Goal: Task Accomplishment & Management: Complete application form

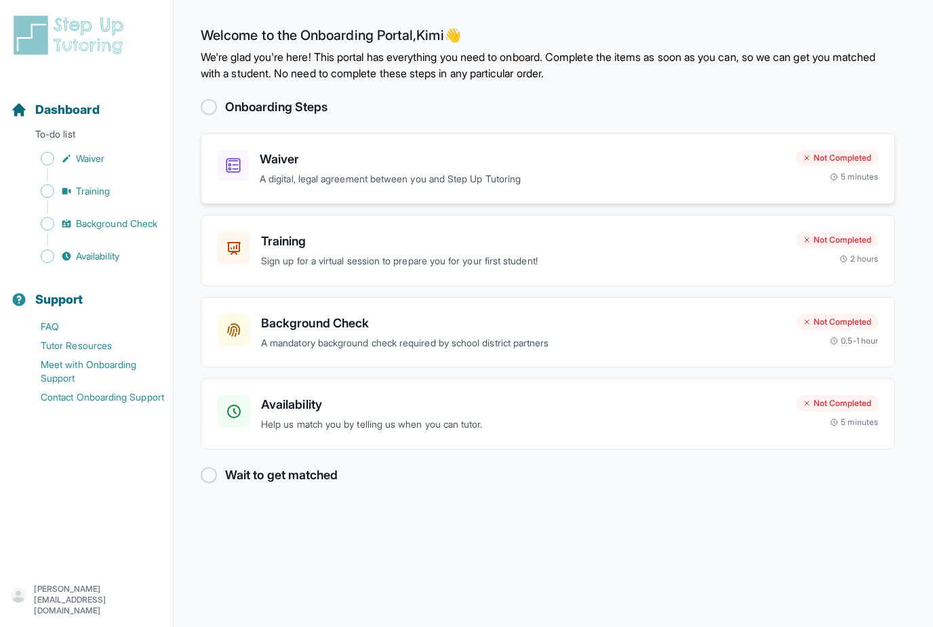
click at [593, 161] on h3 "Waiver" at bounding box center [523, 159] width 526 height 19
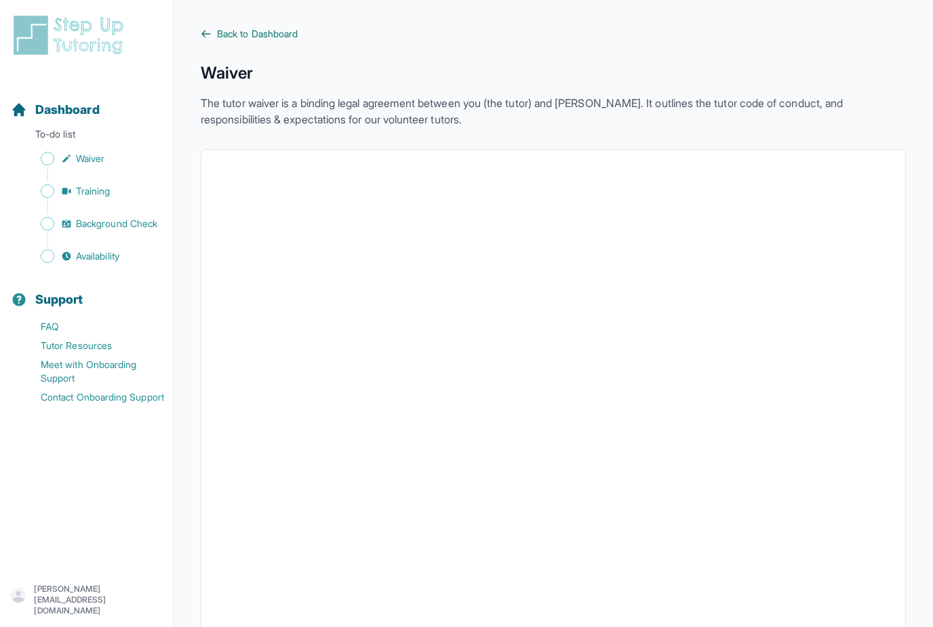
click at [243, 39] on span "Back to Dashboard" at bounding box center [257, 34] width 81 height 14
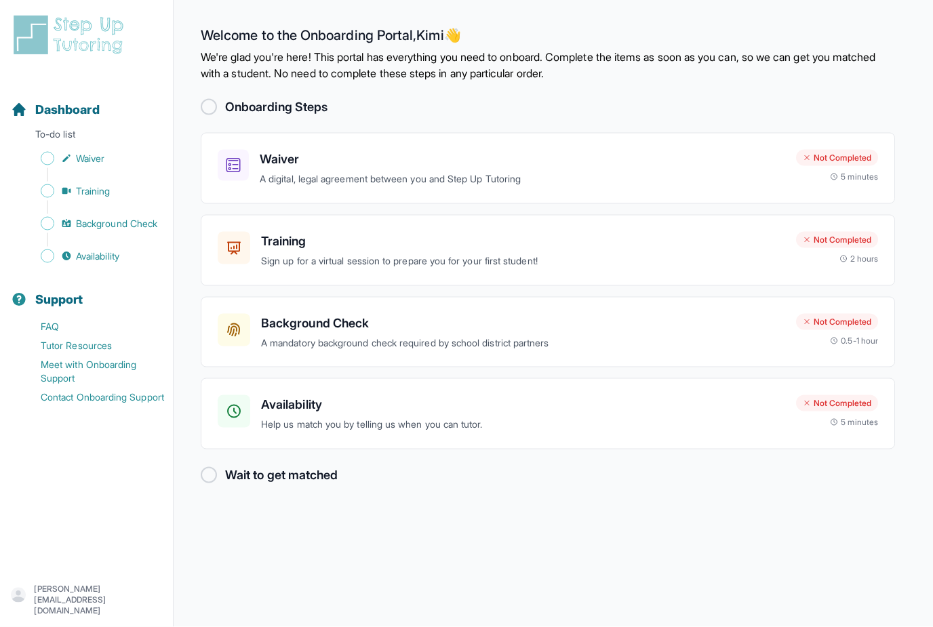
scroll to position [31, 0]
click at [310, 239] on div "Training Sign up for a virtual session to prepare you for your first student! N…" at bounding box center [548, 250] width 694 height 71
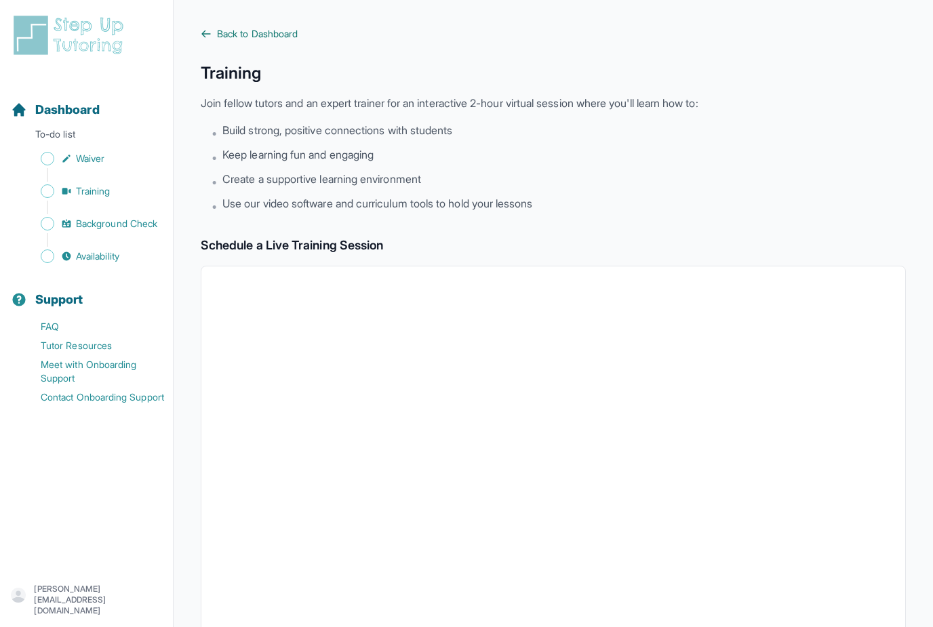
click at [256, 27] on span "Back to Dashboard" at bounding box center [257, 34] width 81 height 14
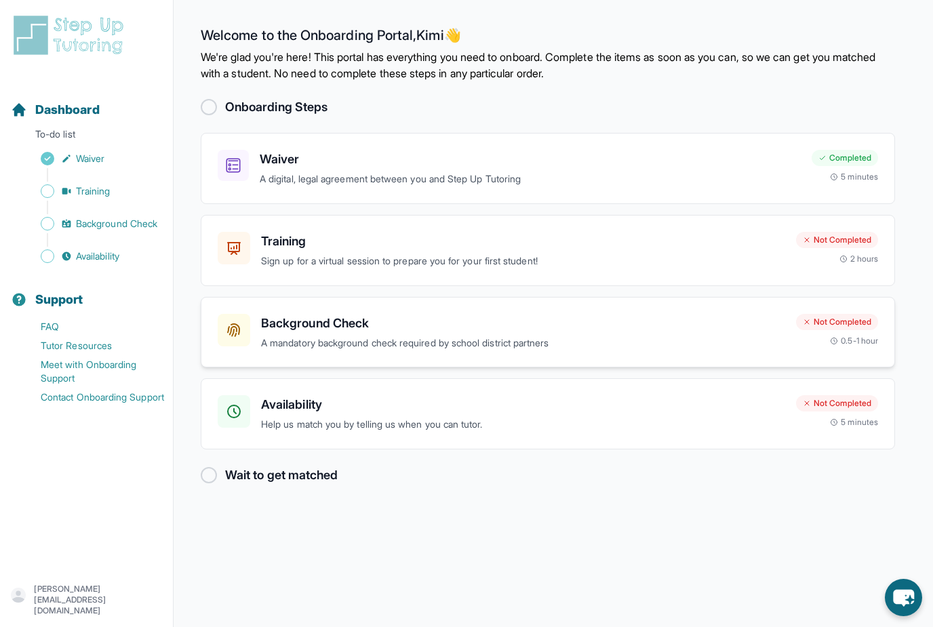
click at [378, 312] on div "Background Check A mandatory background check required by school district partn…" at bounding box center [548, 332] width 694 height 71
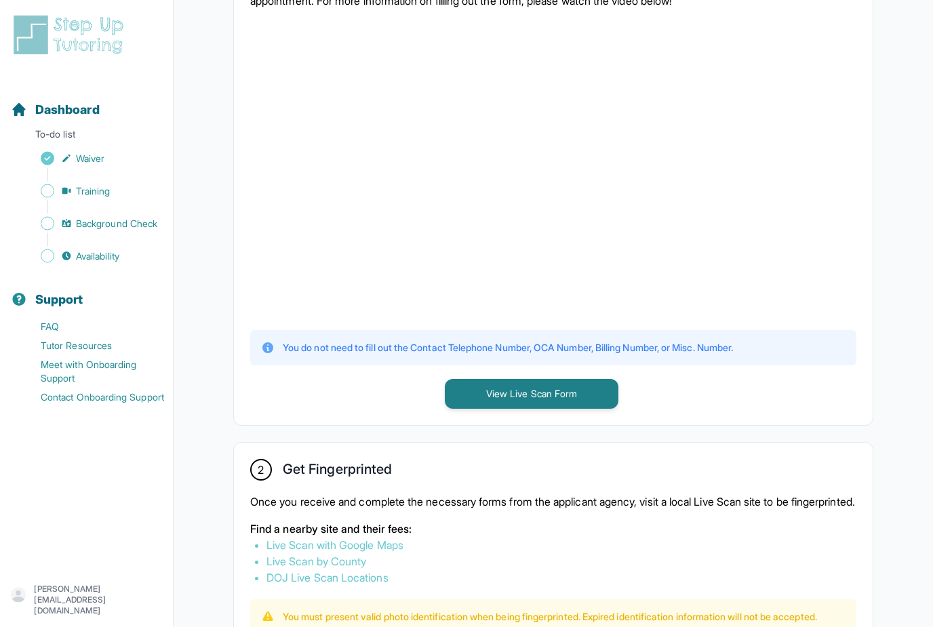
scroll to position [309, 0]
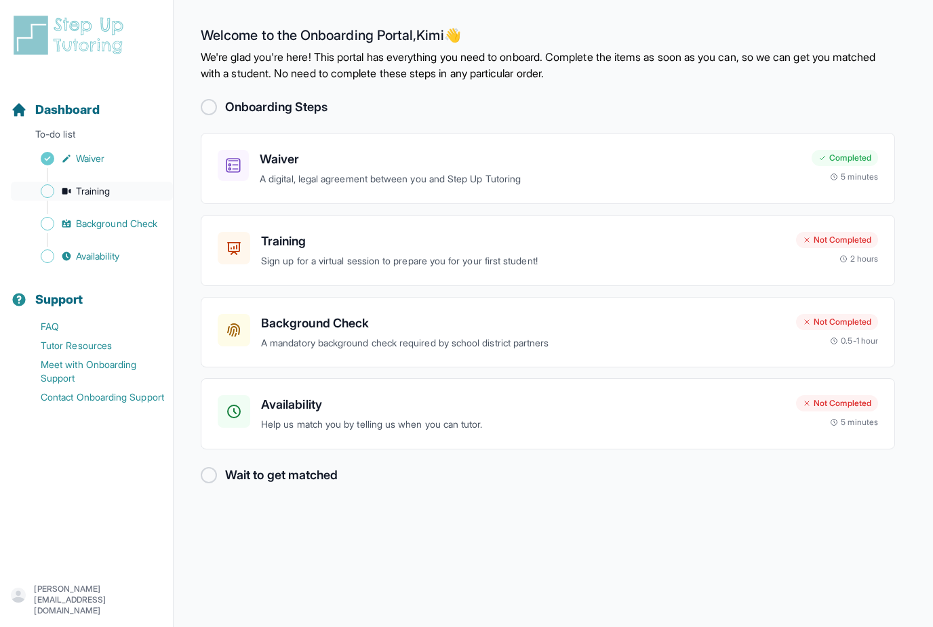
click at [95, 189] on span "Training" at bounding box center [93, 191] width 35 height 14
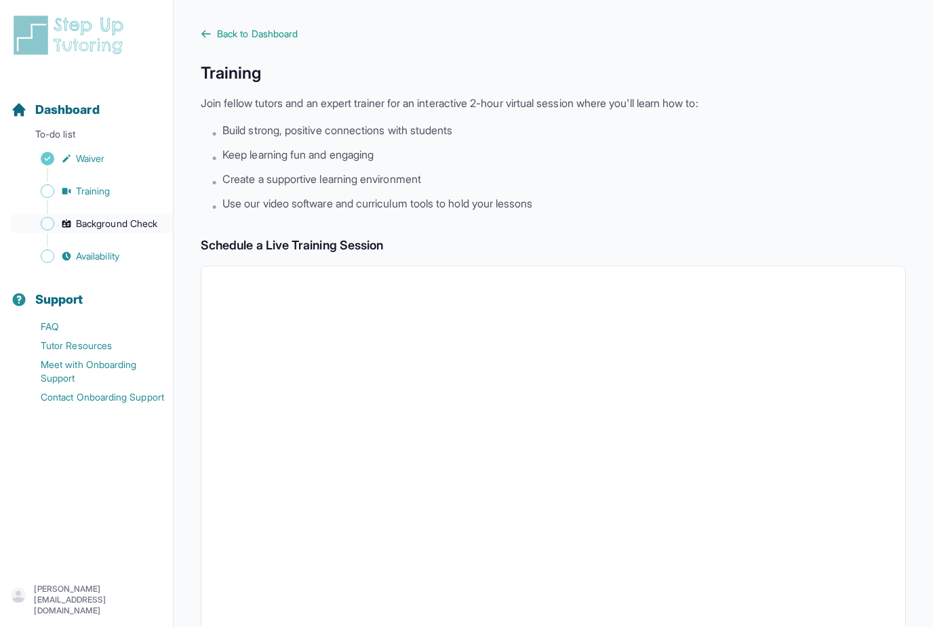
click at [101, 220] on span "Background Check" at bounding box center [116, 224] width 81 height 14
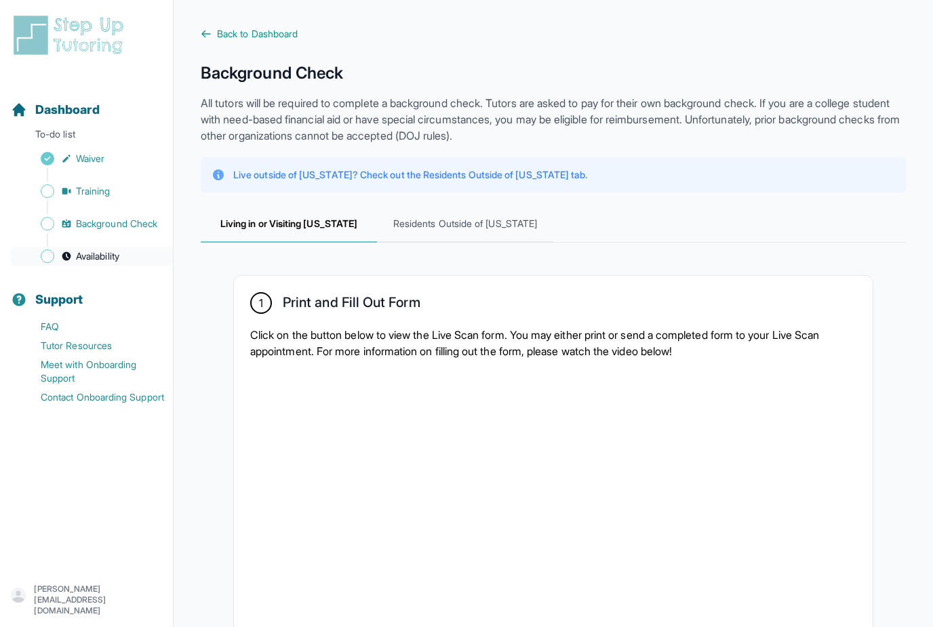
click at [103, 259] on span "Availability" at bounding box center [97, 257] width 43 height 14
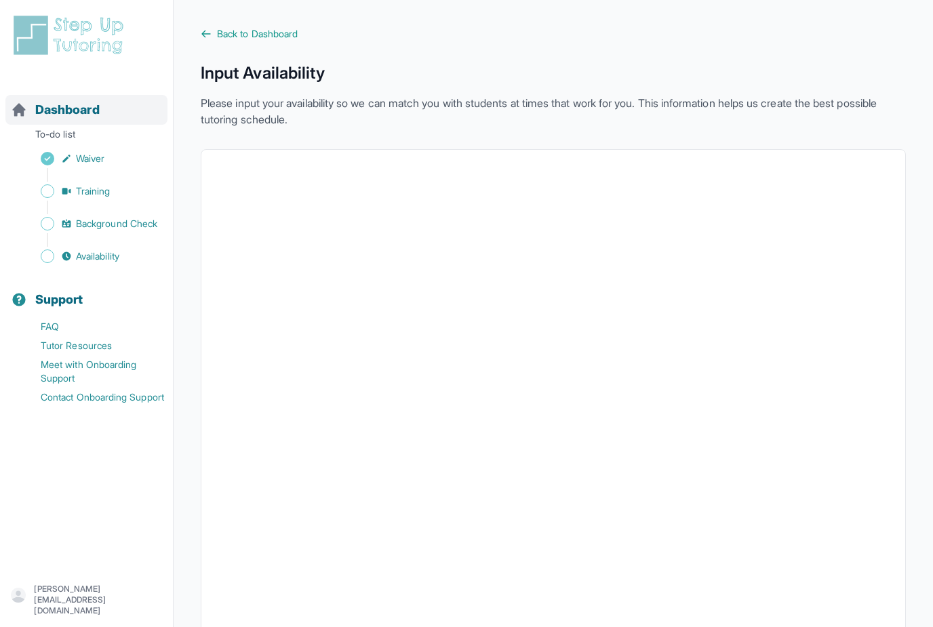
click at [76, 108] on span "Dashboard" at bounding box center [67, 109] width 64 height 19
